Goal: Task Accomplishment & Management: Use online tool/utility

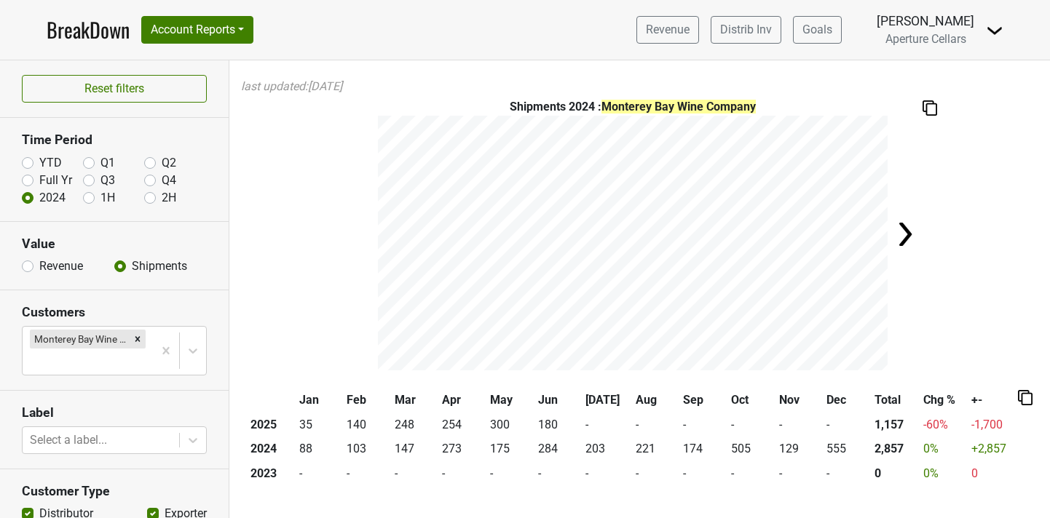
scroll to position [144, 0]
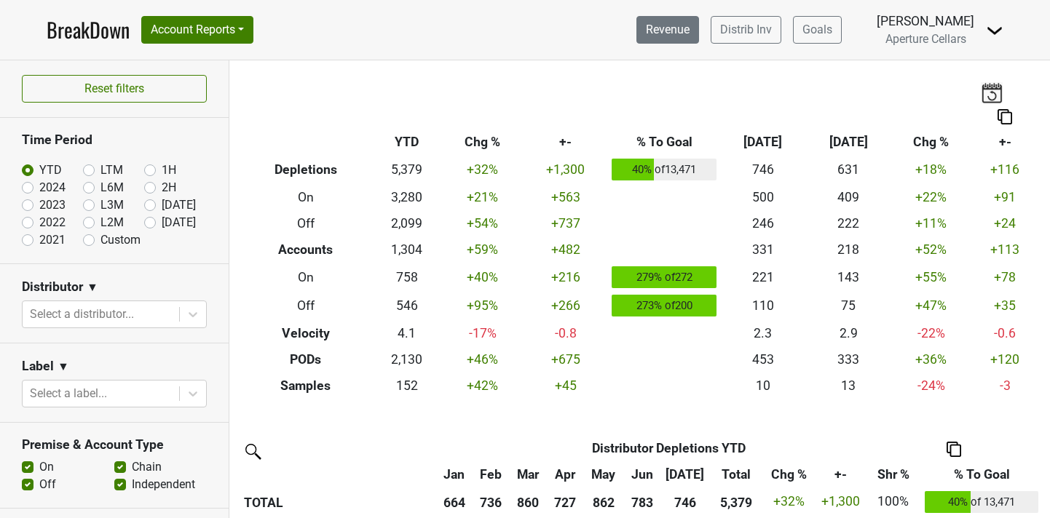
click at [684, 25] on link "Revenue" at bounding box center [667, 30] width 63 height 28
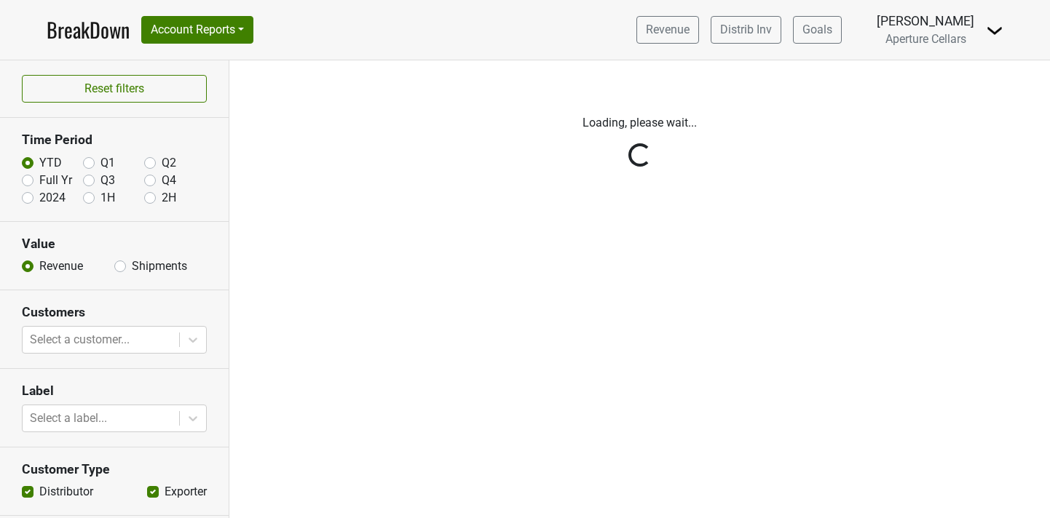
click at [121, 264] on div "Reset filters Time Period YTD Q1 Q2 Full Yr Q3 Q4 2024 1H 2H Value Revenue Ship…" at bounding box center [114, 289] width 229 height 458
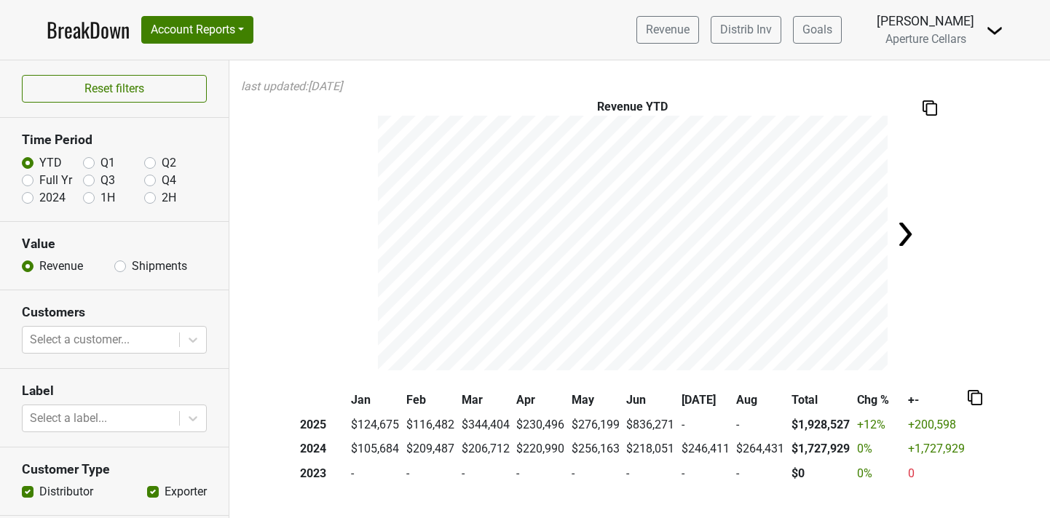
click at [132, 265] on label "Shipments" at bounding box center [159, 266] width 55 height 17
click at [118, 265] on input "Shipments" at bounding box center [120, 265] width 12 height 15
radio input "true"
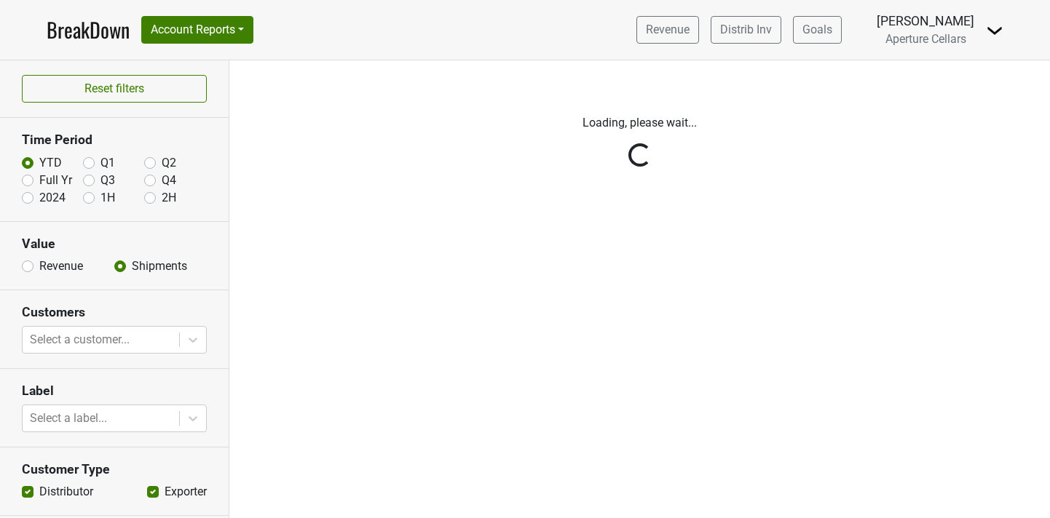
click at [24, 182] on div "Reset filters Time Period YTD Q1 Q2 Full Yr Q3 Q4 2024 1H 2H Value Revenue Ship…" at bounding box center [114, 289] width 229 height 458
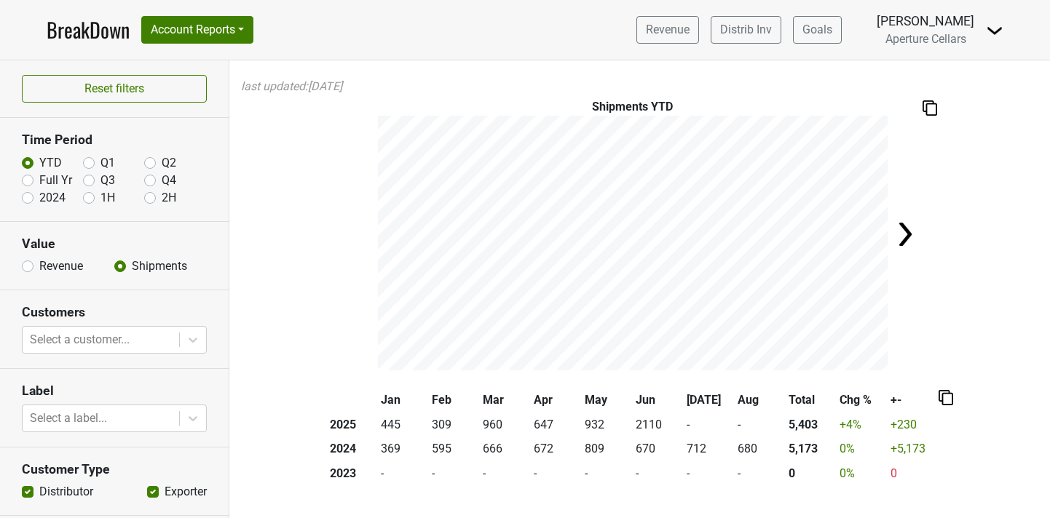
click at [39, 197] on label "2024" at bounding box center [52, 197] width 26 height 17
click at [27, 197] on input "2024" at bounding box center [28, 196] width 12 height 15
radio input "true"
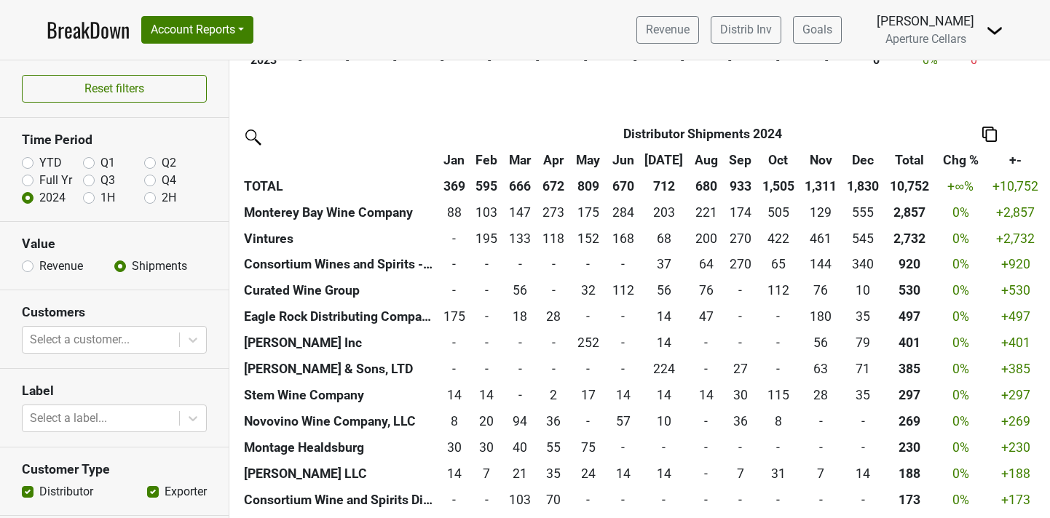
scroll to position [417, 0]
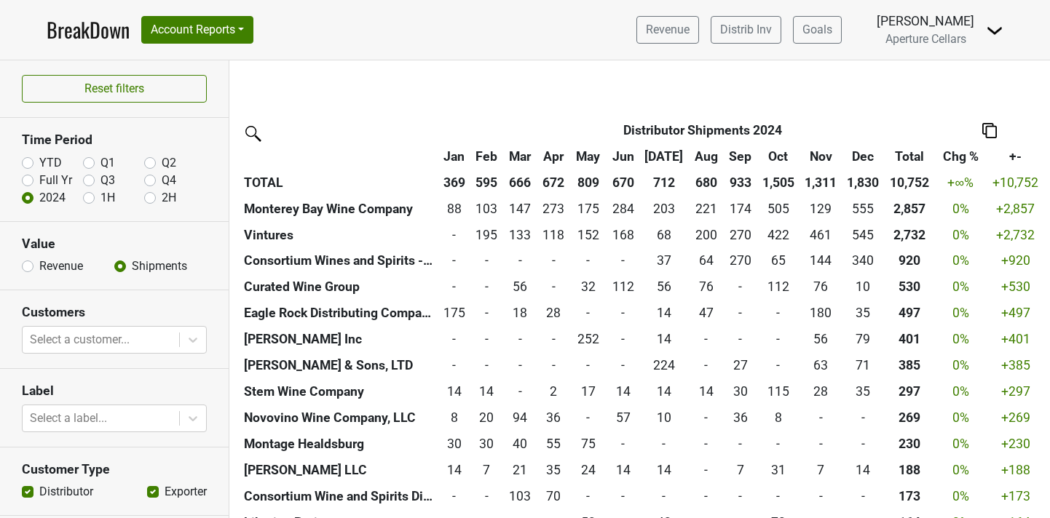
click at [994, 129] on img at bounding box center [989, 130] width 15 height 15
click at [997, 105] on div "Export to Excel" at bounding box center [986, 104] width 73 height 21
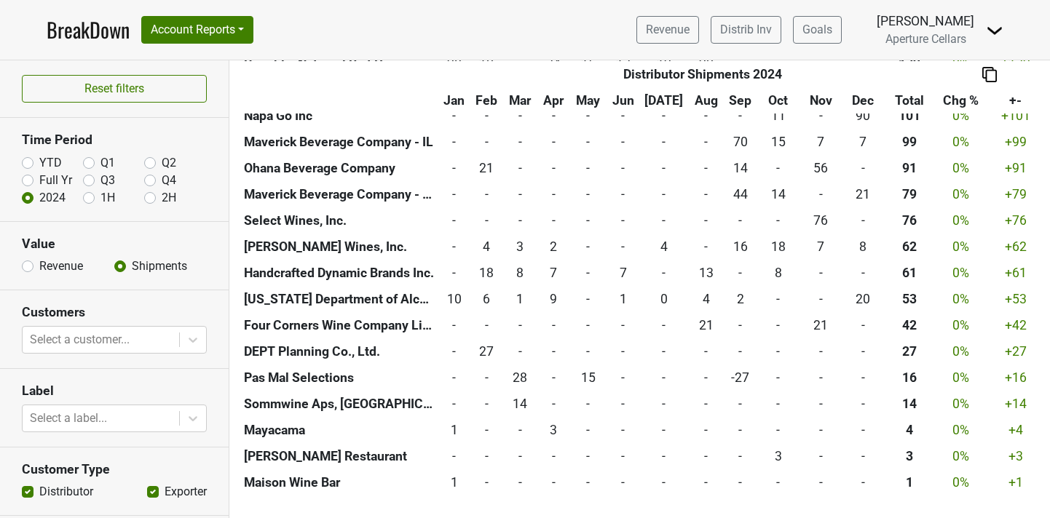
scroll to position [930, 0]
